Goal: Information Seeking & Learning: Learn about a topic

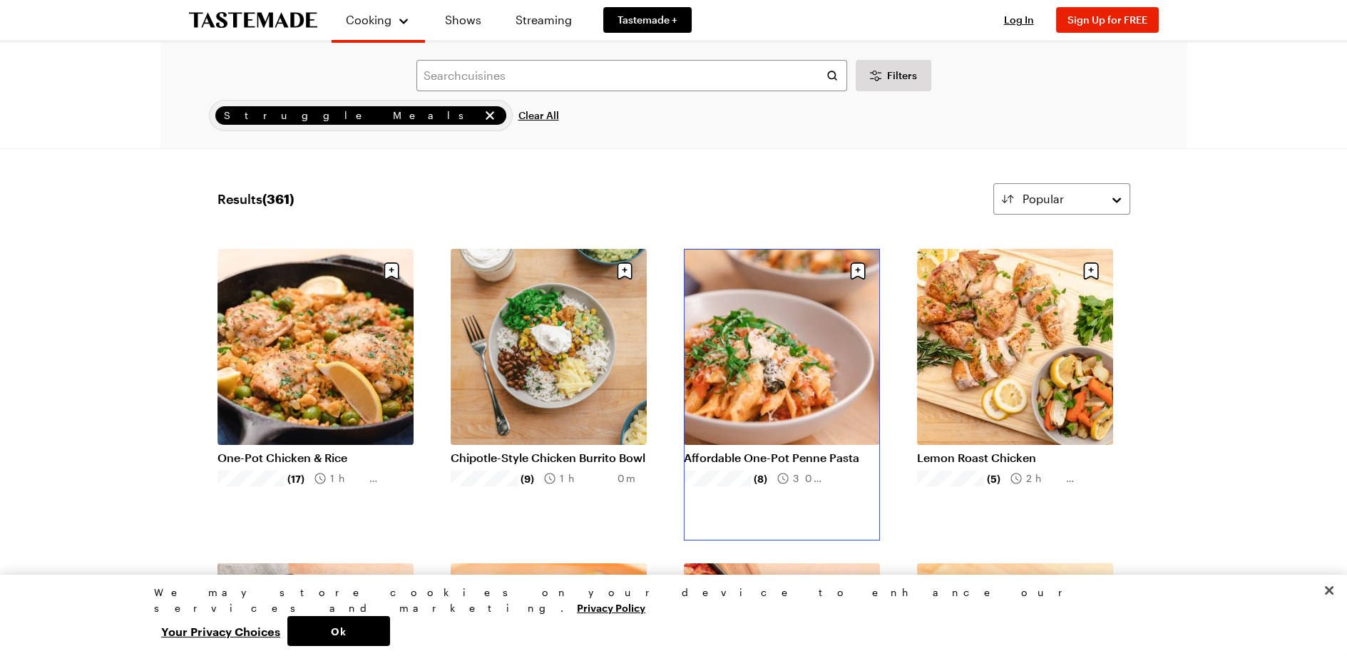
click at [759, 451] on link "Affordable One-Pot Penne Pasta" at bounding box center [782, 458] width 196 height 14
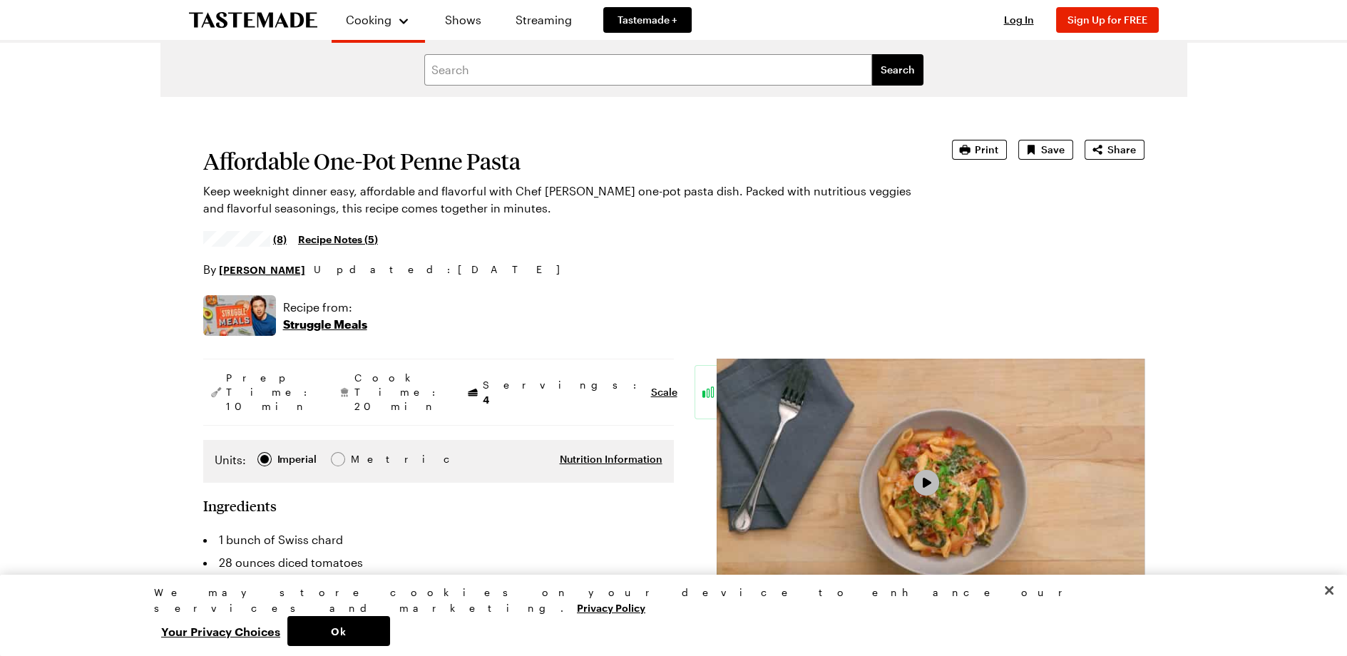
click at [923, 484] on span "Video Player" at bounding box center [926, 483] width 13 height 12
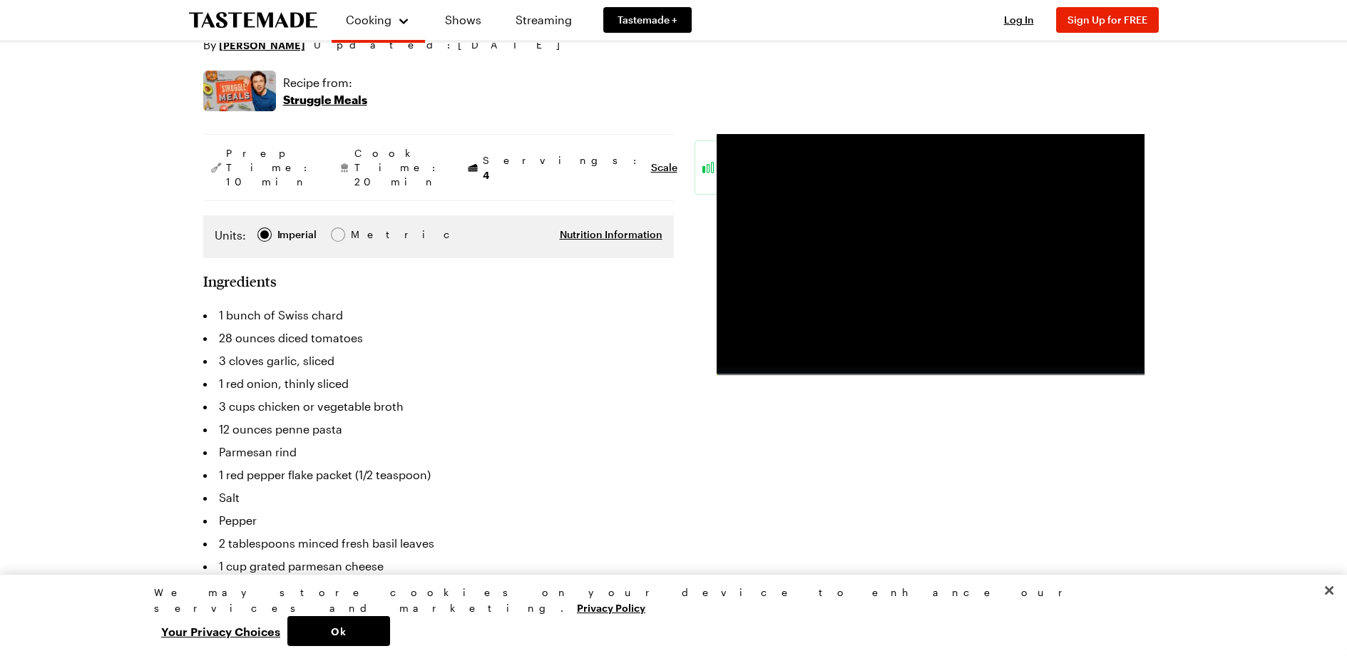
scroll to position [317, 0]
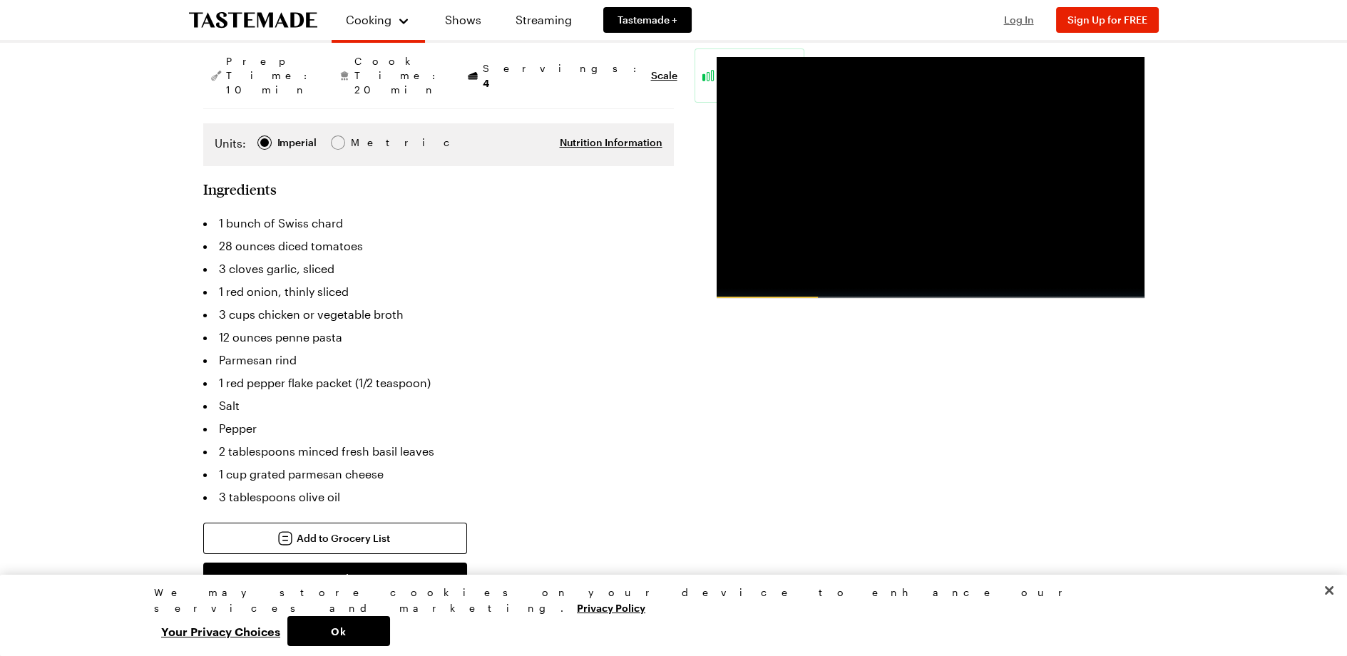
click at [1024, 21] on span "Log In" at bounding box center [1019, 20] width 30 height 12
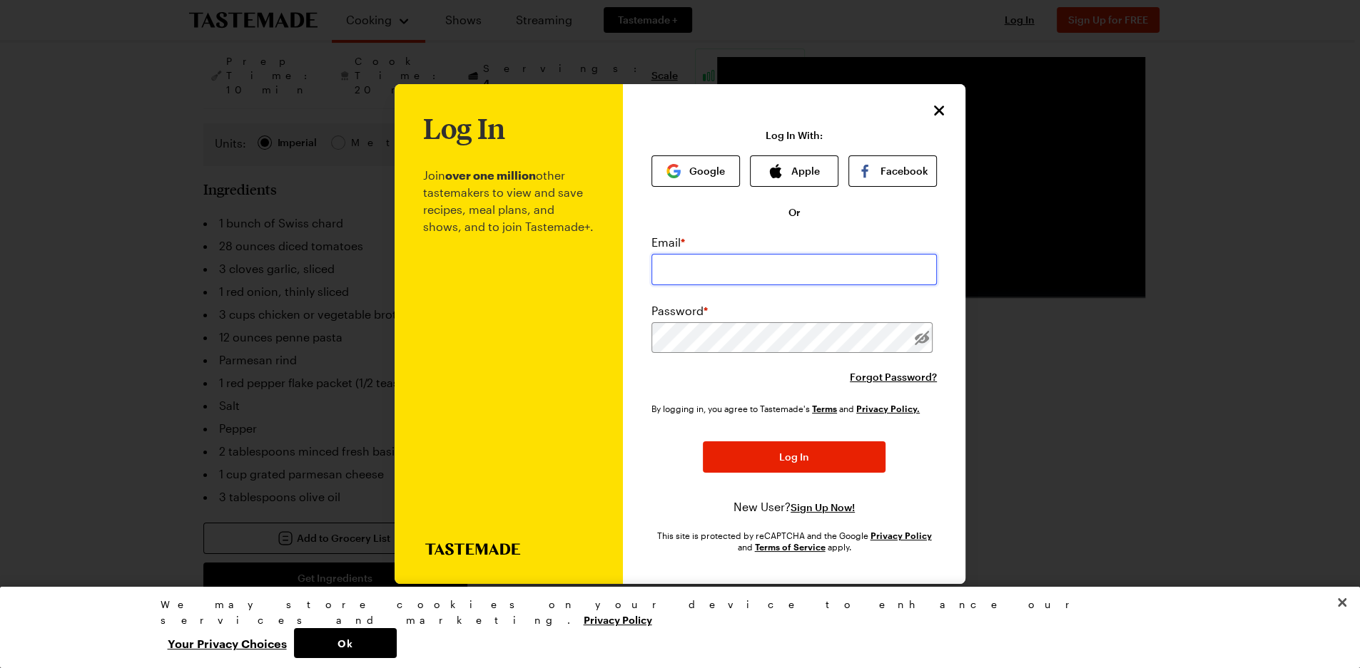
click at [728, 267] on input "email" at bounding box center [793, 269] width 285 height 31
type input "[EMAIL_ADDRESS][DOMAIN_NAME]"
drag, startPoint x: 795, startPoint y: 457, endPoint x: 810, endPoint y: 457, distance: 15.0
click at [797, 457] on span "Log In" at bounding box center [794, 457] width 30 height 14
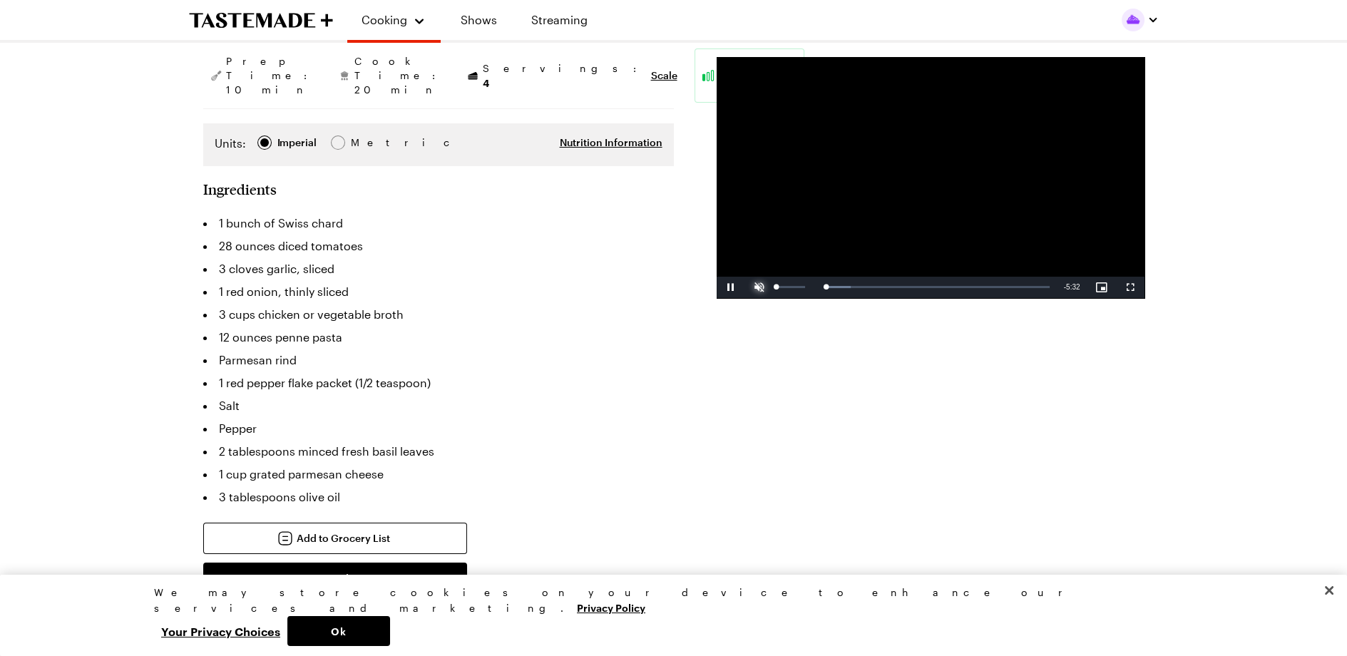
click at [758, 287] on span "Video Player" at bounding box center [759, 287] width 29 height 0
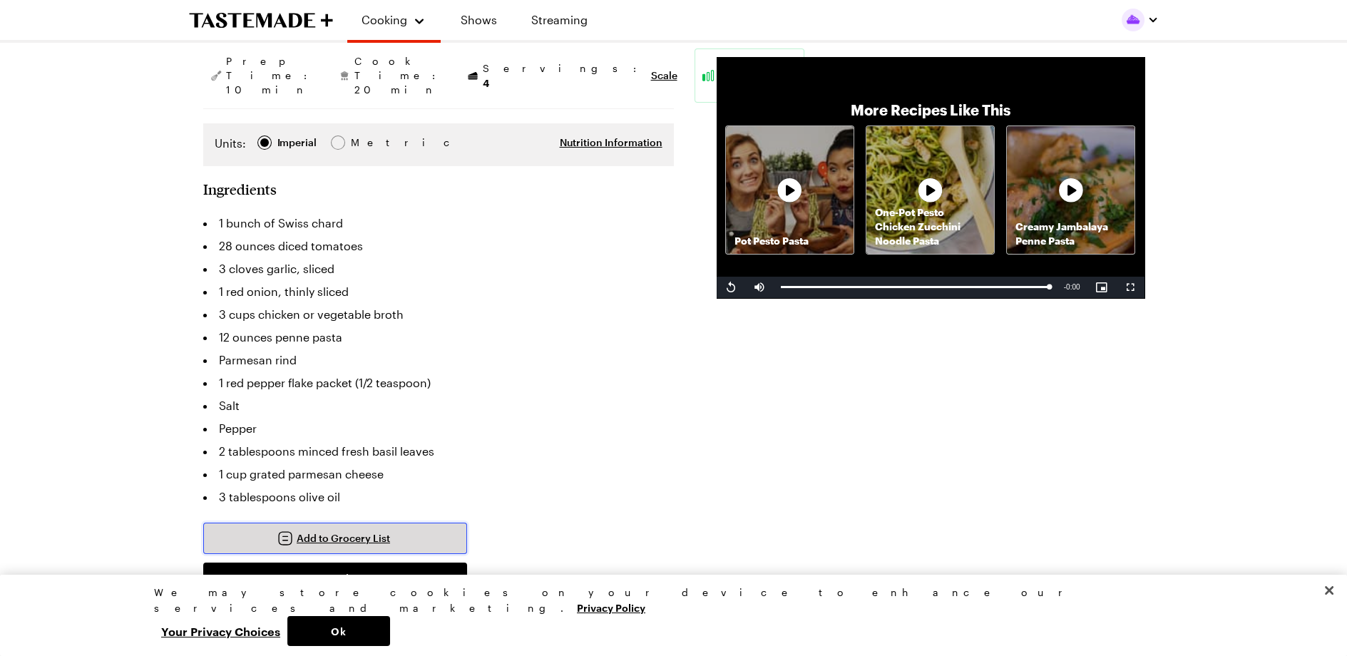
click at [335, 531] on span "Add to Grocery List" at bounding box center [343, 538] width 93 height 14
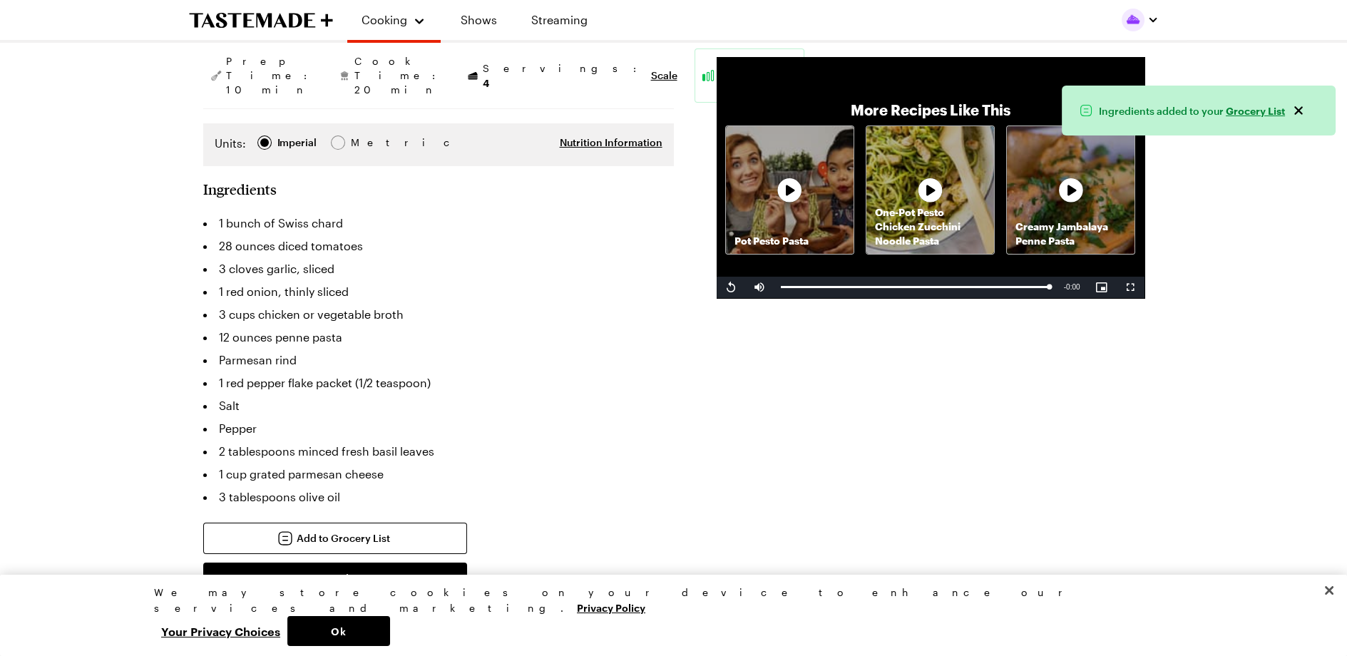
click at [1248, 110] on link "Grocery List" at bounding box center [1255, 110] width 59 height 14
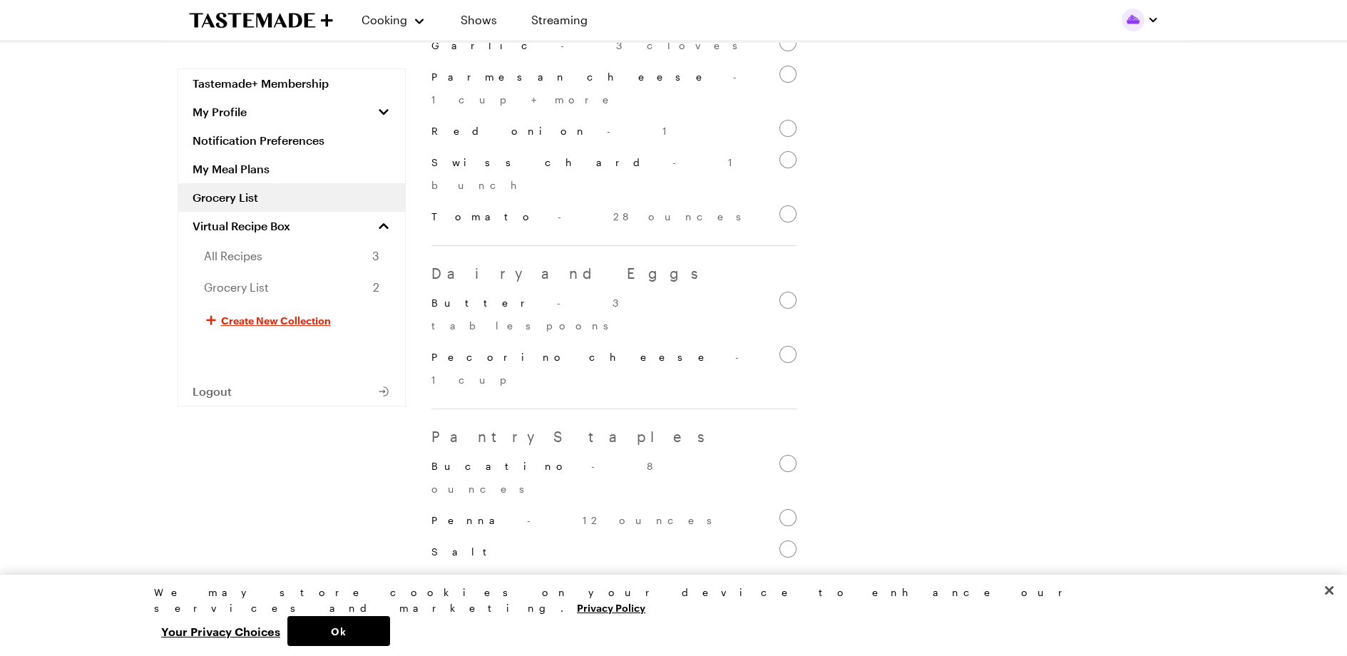
scroll to position [302, 0]
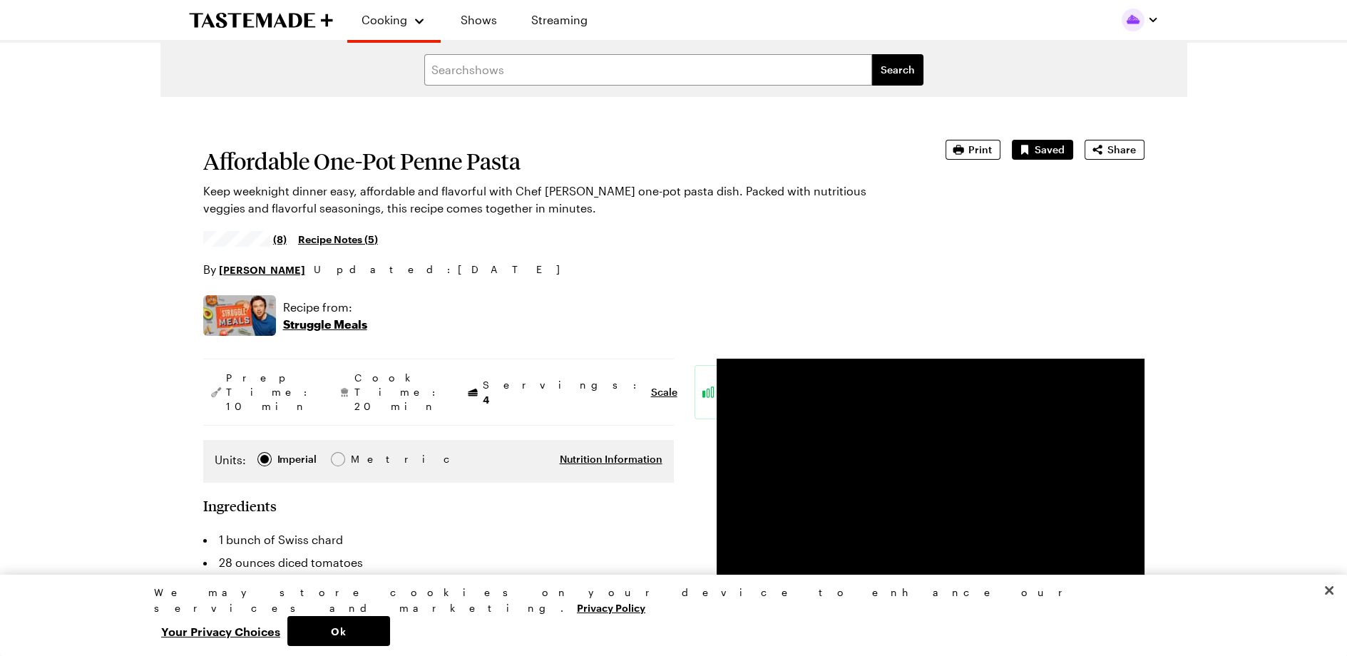
click at [336, 238] on link "Recipe Notes ( 5 )" at bounding box center [338, 239] width 80 height 16
type textarea "x"
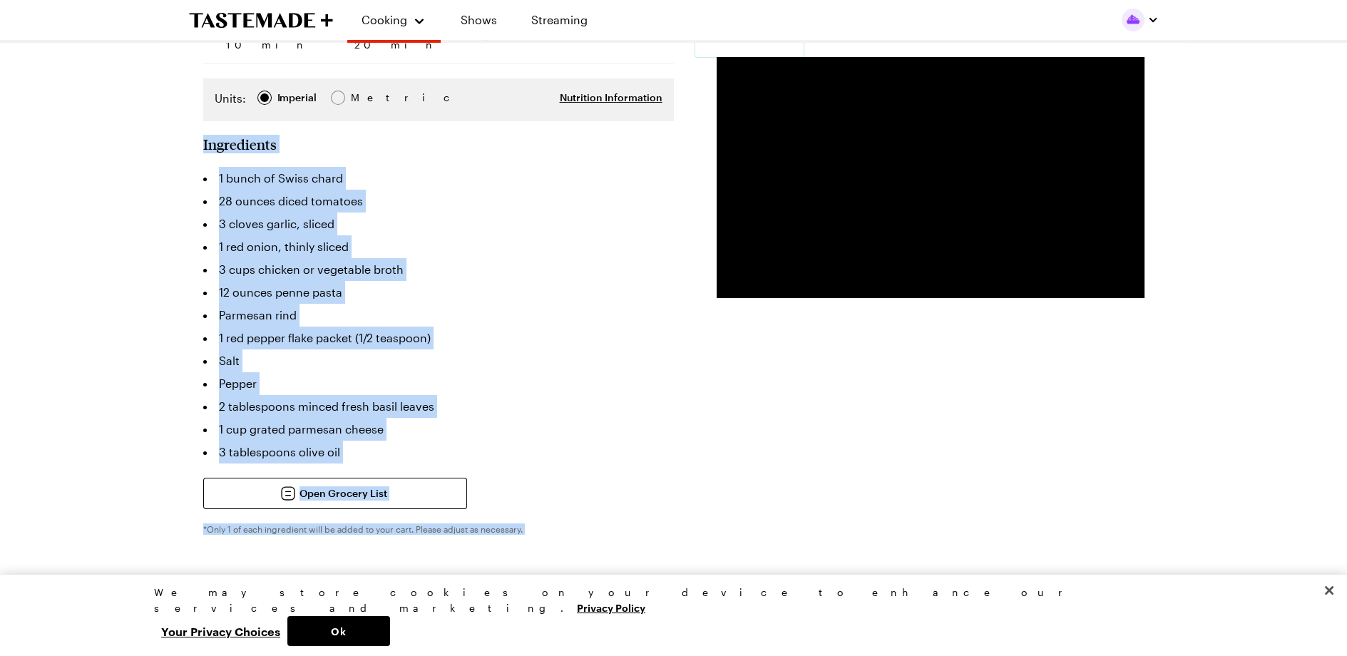
scroll to position [376, 0]
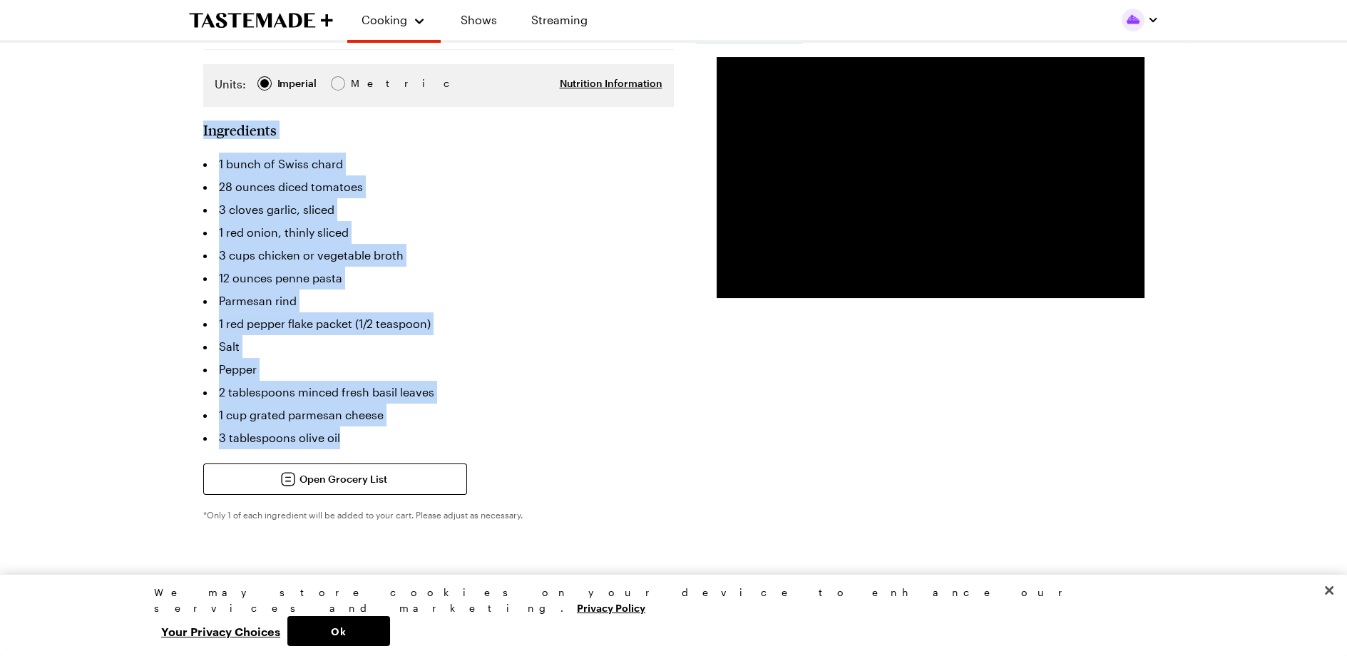
drag, startPoint x: 203, startPoint y: 322, endPoint x: 354, endPoint y: 407, distance: 173.8
click at [354, 407] on section "Ingredients 1 bunch of Swiss chard 28 ounces diced tomatoes 3 cloves garlic, sl…" at bounding box center [438, 345] width 471 height 448
copy section "Ingredients 1 bunch of Swiss chard 28 ounces diced tomatoes 3 cloves garlic, sl…"
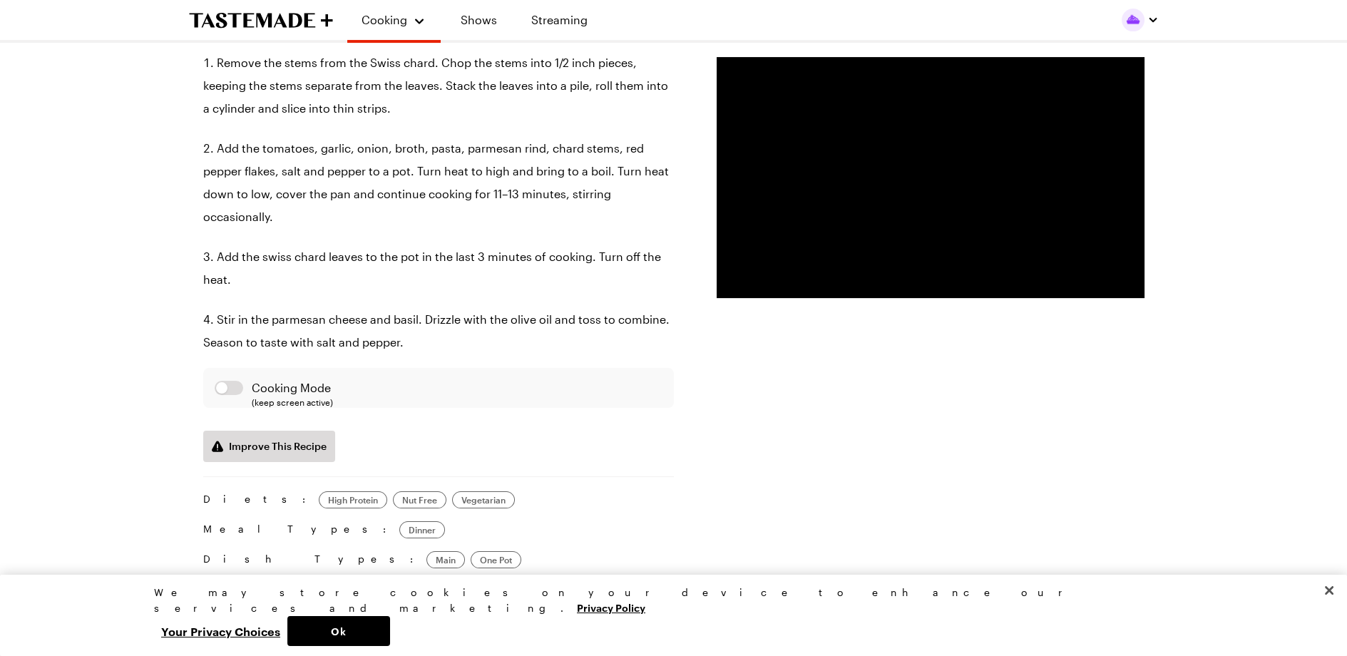
scroll to position [872, 0]
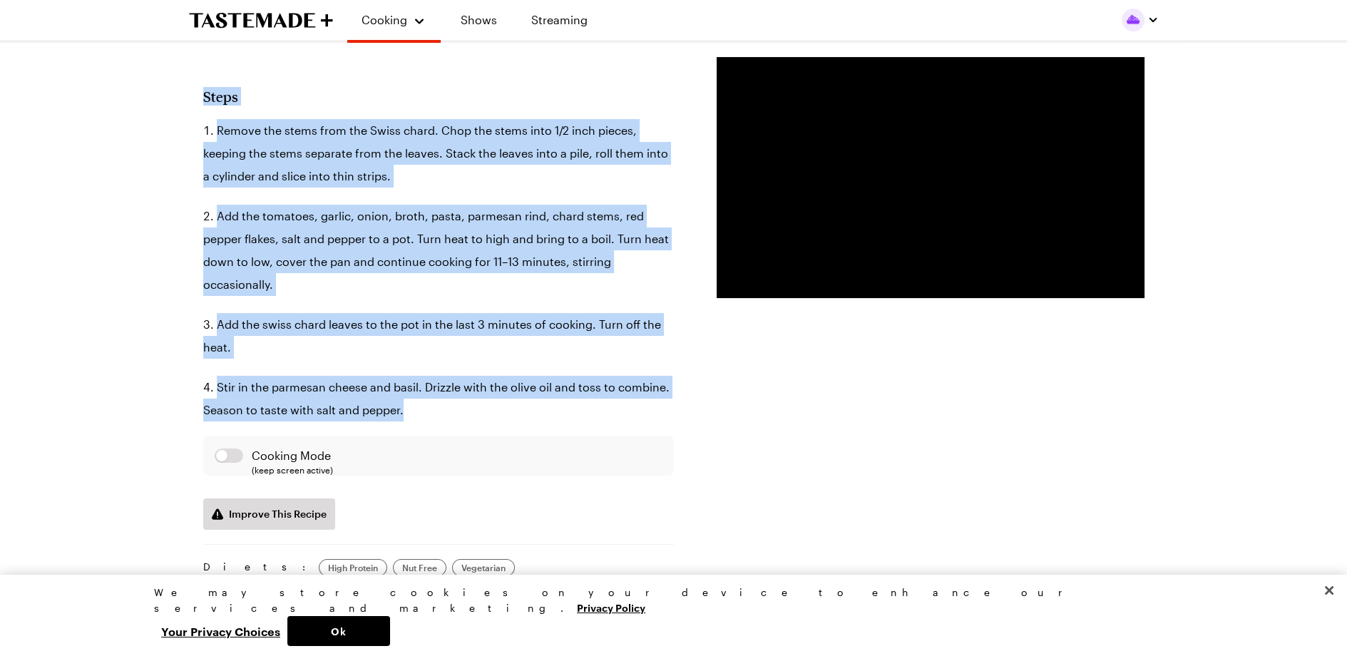
drag, startPoint x: 412, startPoint y: 384, endPoint x: 194, endPoint y: 71, distance: 381.1
click at [194, 71] on div "Affordable One-Pot Penne Pasta Keep weeknight dinner easy, affordable and flavo…" at bounding box center [673, 665] width 1027 height 2880
copy section "Steps Remove the stems from the Swiss chard. Chop the stems into 1/2 inch piece…"
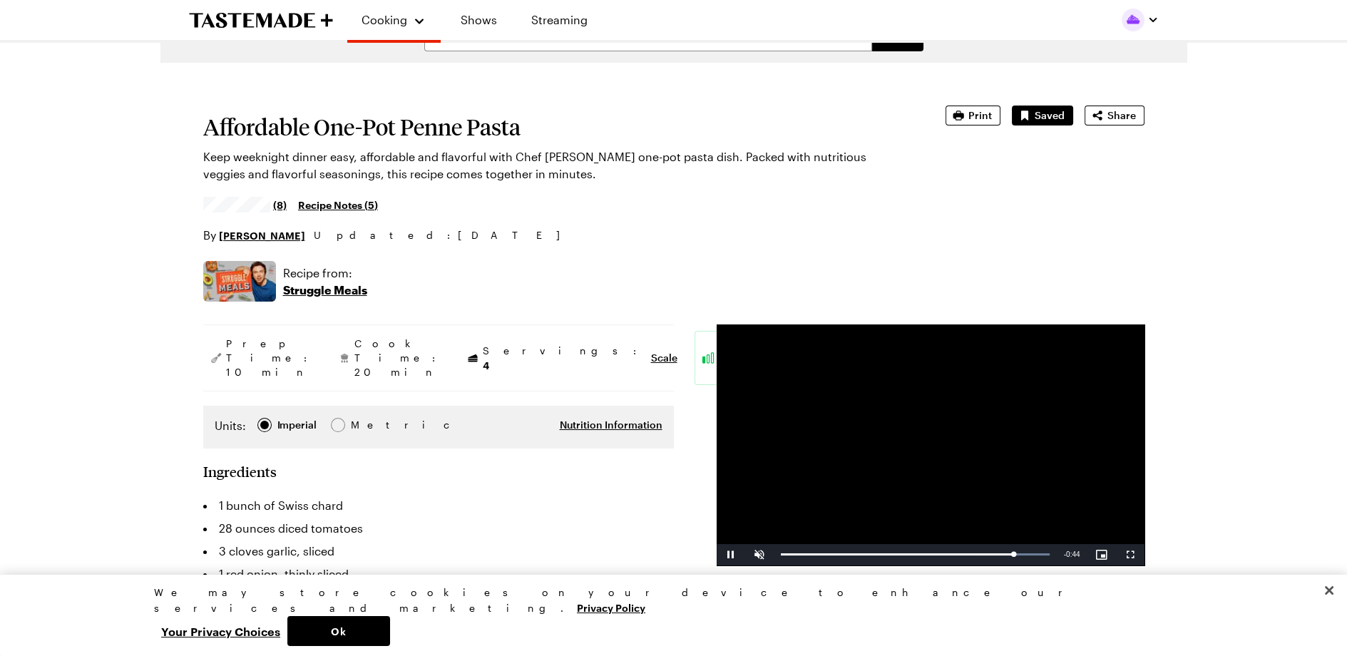
scroll to position [0, 0]
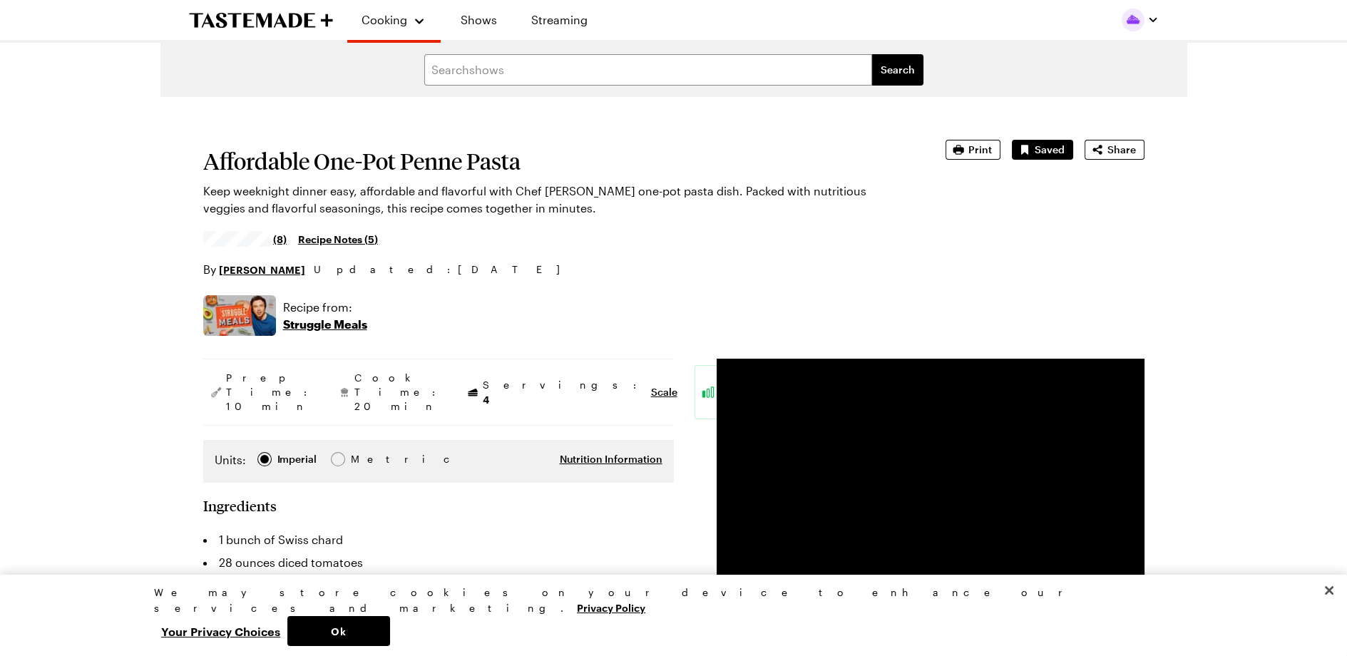
click at [311, 326] on p "Struggle Meals" at bounding box center [325, 324] width 84 height 17
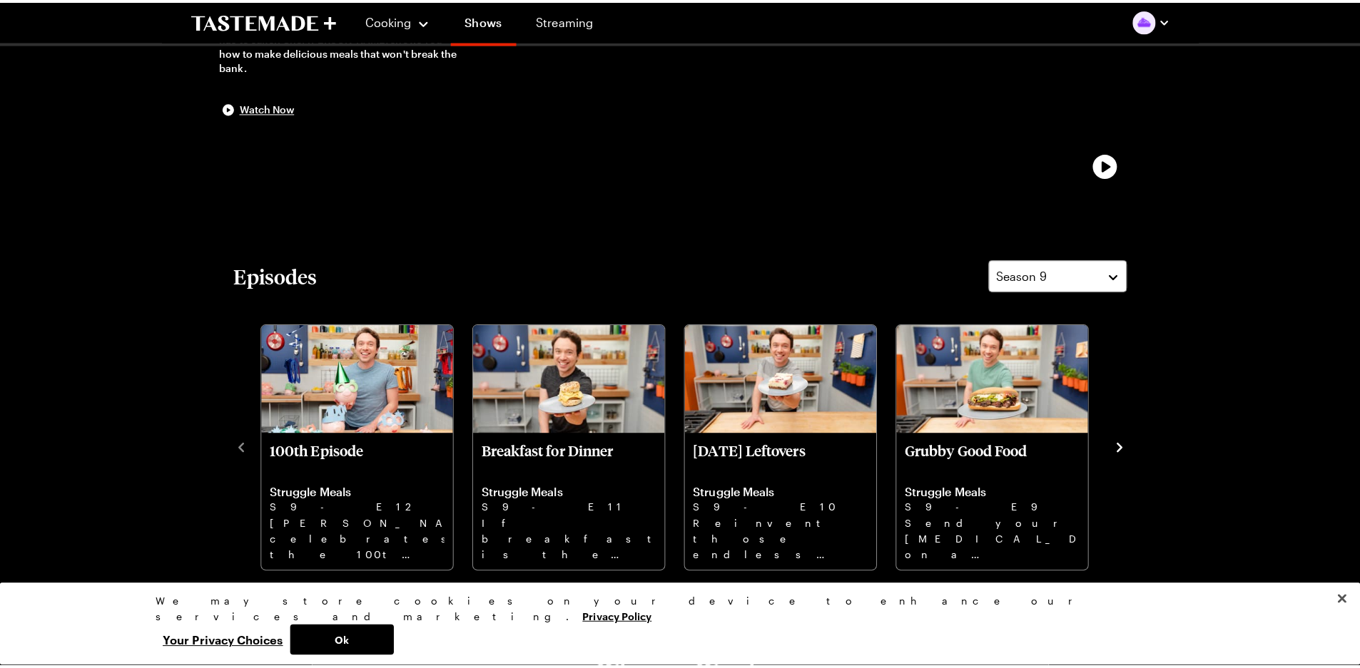
scroll to position [238, 0]
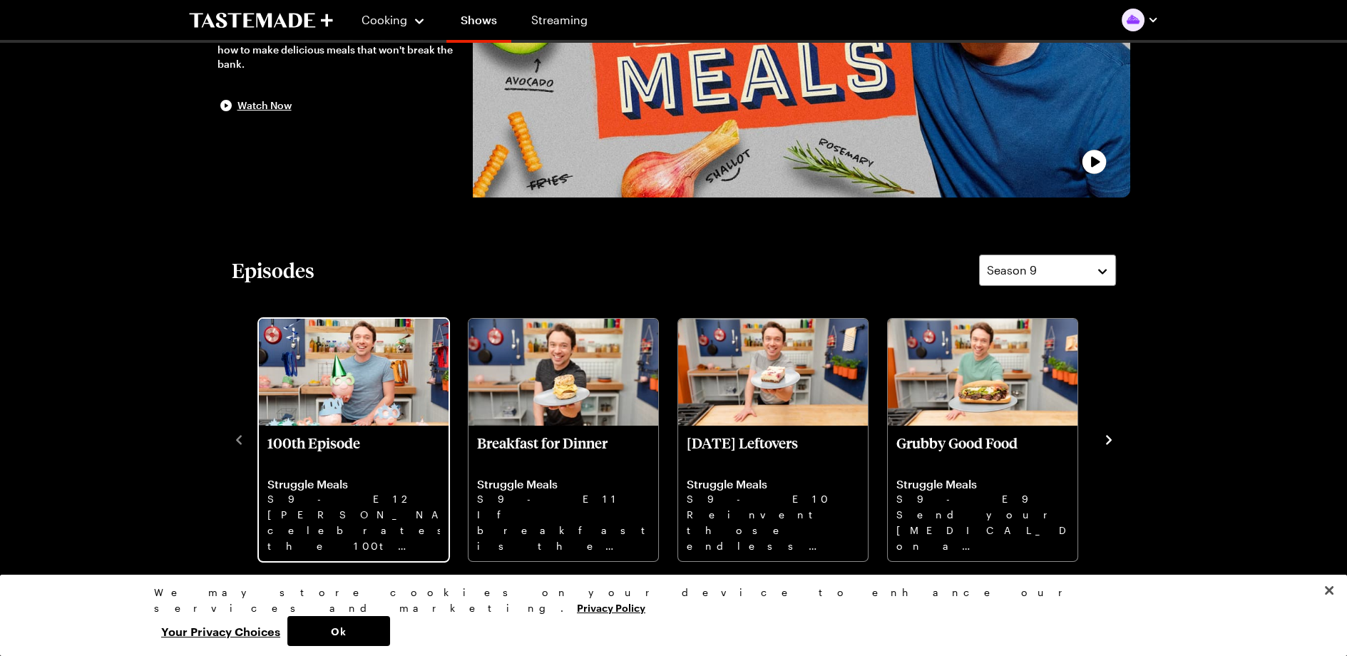
click at [335, 438] on p "100th Episode" at bounding box center [353, 451] width 173 height 34
